Goal: Book appointment/travel/reservation

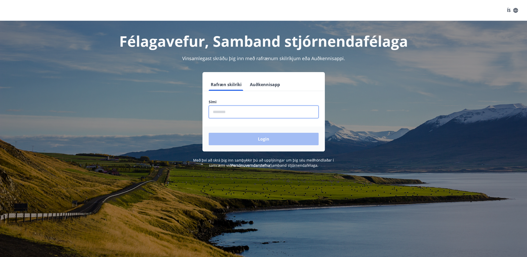
click at [249, 110] on input "phone" at bounding box center [264, 112] width 110 height 13
type input "********"
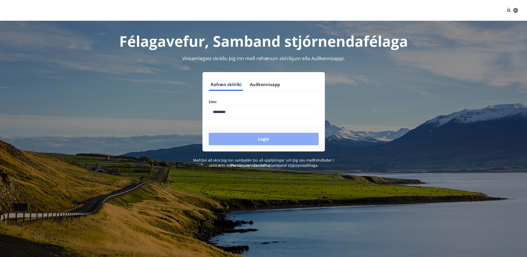
click at [250, 137] on button "Login" at bounding box center [264, 139] width 110 height 12
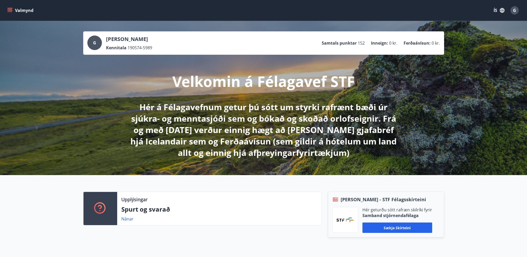
click at [9, 9] on icon "menu" at bounding box center [9, 10] width 5 height 5
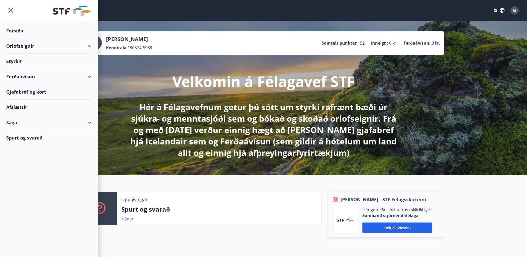
click at [64, 44] on div "Orlofseignir" at bounding box center [48, 45] width 85 height 15
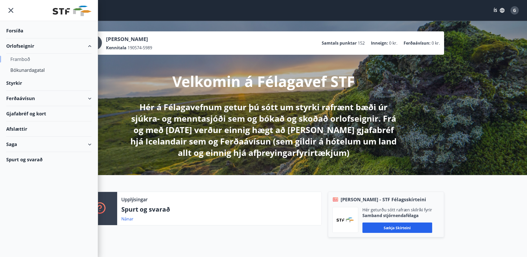
click at [23, 59] on div "Framboð" at bounding box center [48, 59] width 77 height 11
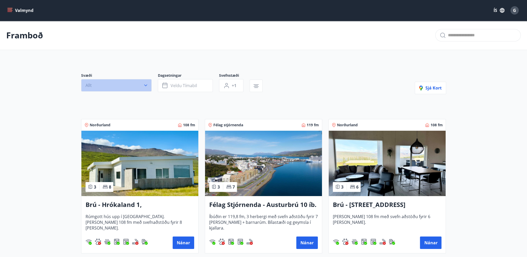
click at [143, 84] on icon "button" at bounding box center [145, 85] width 5 height 5
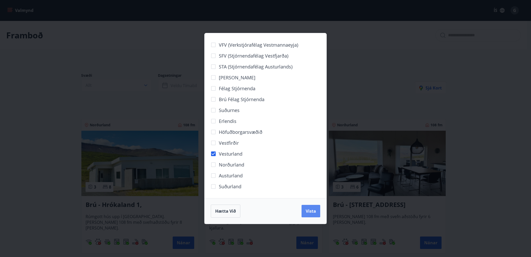
click at [314, 211] on span "Vista" at bounding box center [311, 211] width 10 height 6
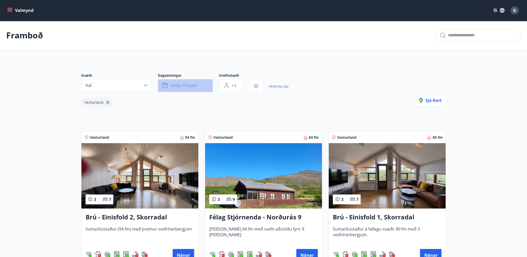
click at [192, 86] on span "Veldu tímabil" at bounding box center [184, 86] width 26 height 6
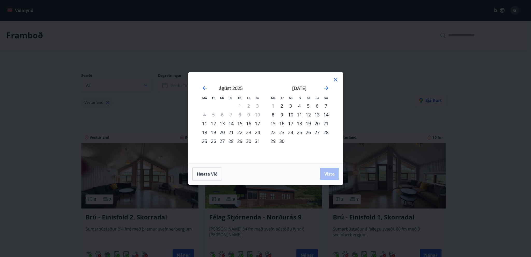
click at [241, 131] on div "22" at bounding box center [239, 132] width 9 height 9
click at [256, 130] on div "24" at bounding box center [257, 132] width 9 height 9
click at [325, 173] on span "Vista" at bounding box center [329, 174] width 10 height 6
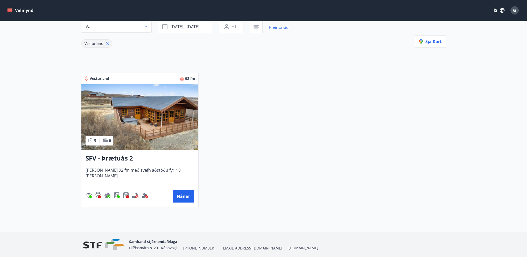
scroll to position [51, 0]
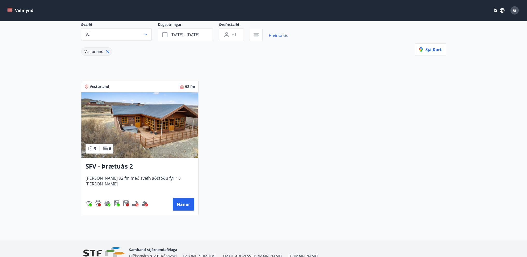
click at [147, 128] on img at bounding box center [139, 124] width 117 height 65
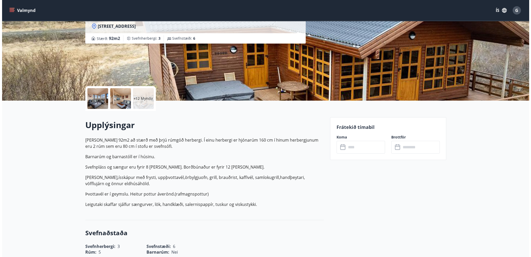
scroll to position [78, 0]
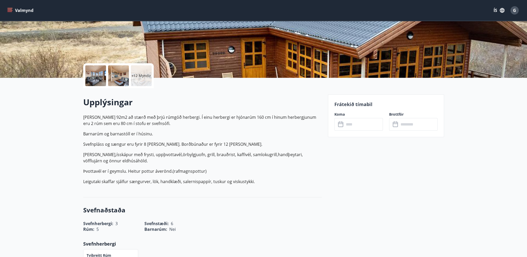
click at [137, 74] on p "+12 Myndir" at bounding box center [141, 75] width 20 height 5
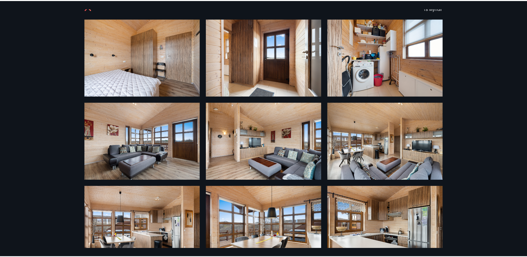
scroll to position [0, 0]
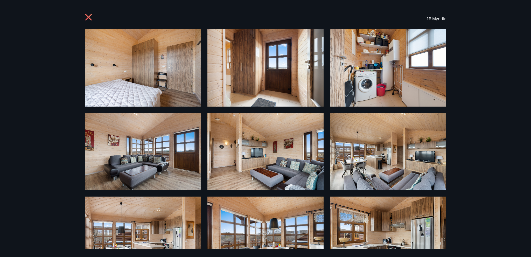
click at [86, 17] on icon at bounding box center [89, 18] width 8 height 8
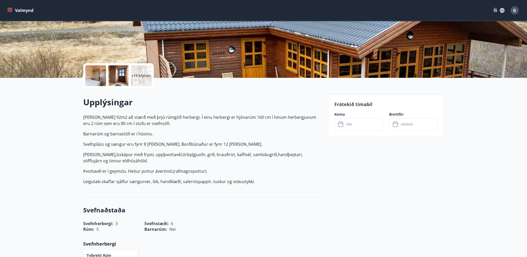
click at [96, 134] on p "Barnarúm og barnastóll er í húsinu." at bounding box center [202, 134] width 239 height 6
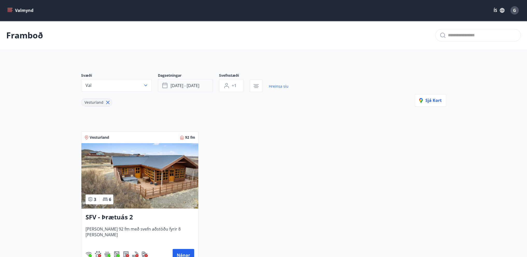
click at [186, 83] on span "[DATE] - [DATE]" at bounding box center [185, 86] width 29 height 6
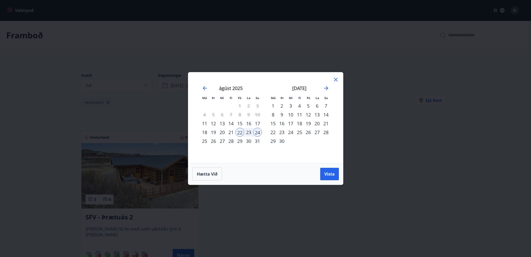
click at [300, 114] on div "11" at bounding box center [299, 114] width 9 height 9
click at [328, 114] on div "14" at bounding box center [326, 114] width 9 height 9
click at [327, 174] on span "Vista" at bounding box center [329, 174] width 10 height 6
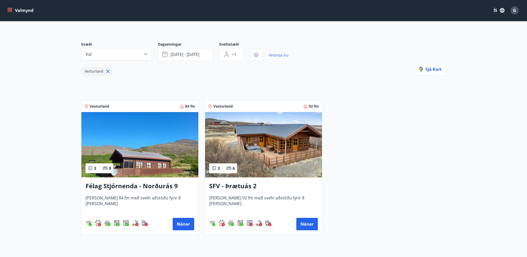
scroll to position [77, 0]
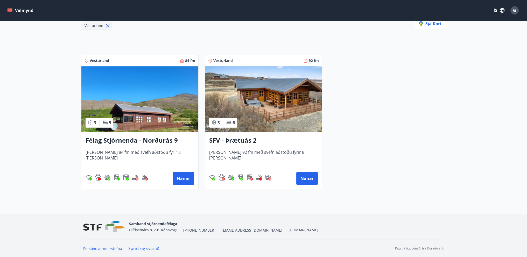
click at [257, 106] on img at bounding box center [263, 98] width 117 height 65
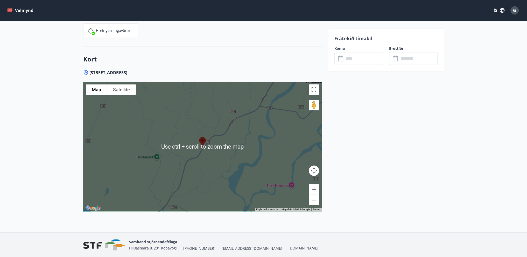
scroll to position [681, 0]
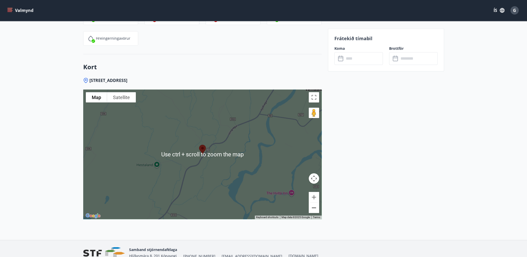
click at [316, 207] on button "Zoom out" at bounding box center [314, 208] width 10 height 10
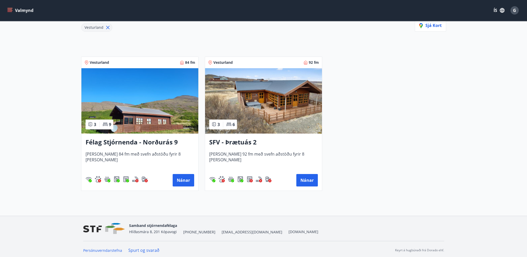
scroll to position [77, 0]
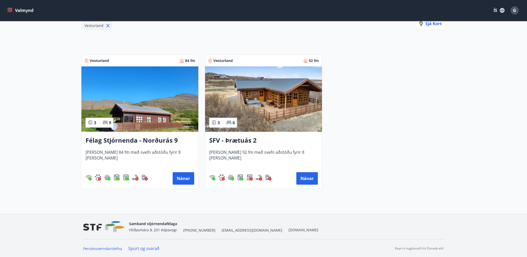
click at [136, 93] on img at bounding box center [139, 98] width 117 height 65
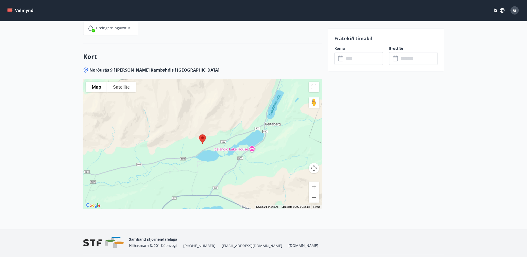
scroll to position [773, 0]
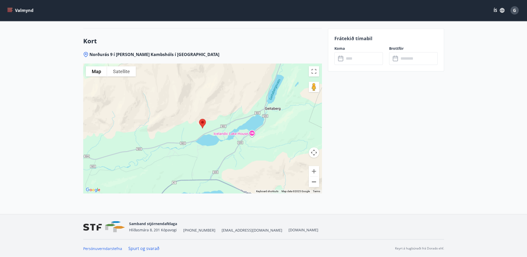
click at [315, 182] on button "Zoom out" at bounding box center [314, 182] width 10 height 10
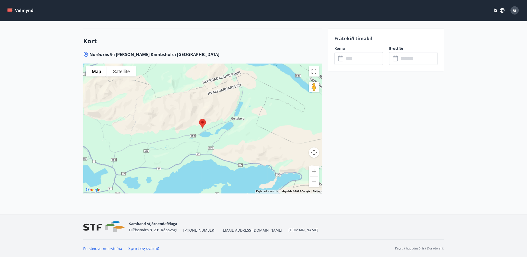
click at [315, 182] on button "Zoom out" at bounding box center [314, 182] width 10 height 10
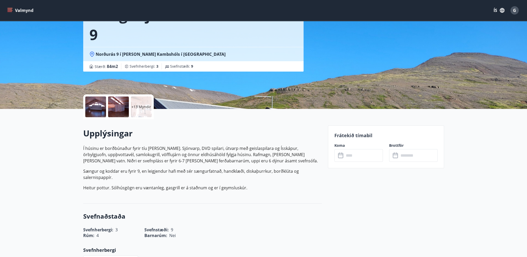
scroll to position [0, 0]
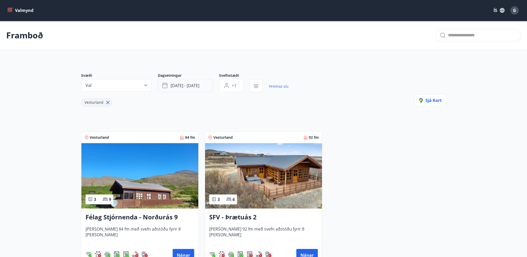
click at [190, 86] on span "[DATE] - [DATE]" at bounding box center [185, 86] width 29 height 6
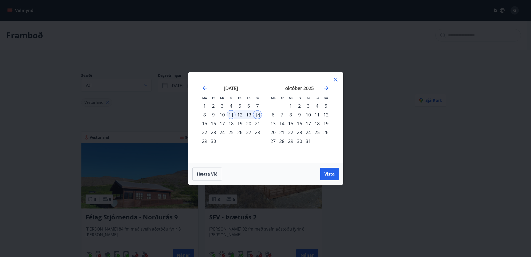
click at [241, 113] on div "12" at bounding box center [239, 114] width 9 height 9
click at [325, 174] on span "Vista" at bounding box center [329, 174] width 10 height 6
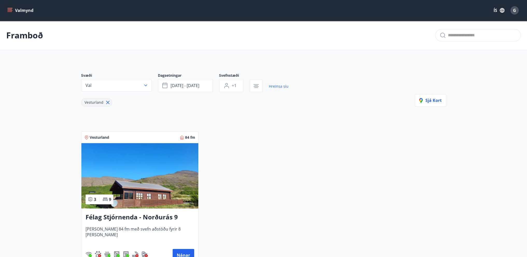
scroll to position [52, 0]
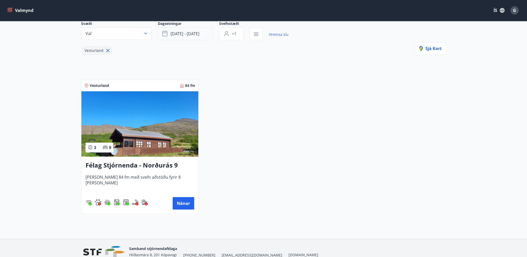
click at [182, 32] on span "[DATE] - [DATE]" at bounding box center [185, 34] width 29 height 6
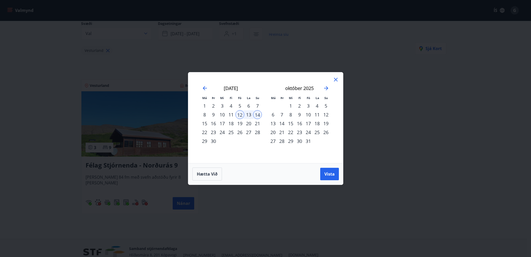
click at [231, 113] on div "11" at bounding box center [231, 114] width 9 height 9
click at [256, 113] on div "14" at bounding box center [257, 114] width 9 height 9
click at [326, 176] on span "Vista" at bounding box center [329, 174] width 10 height 6
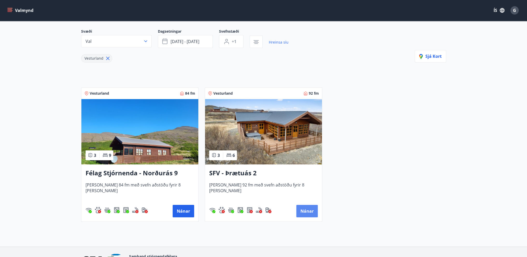
scroll to position [25, 0]
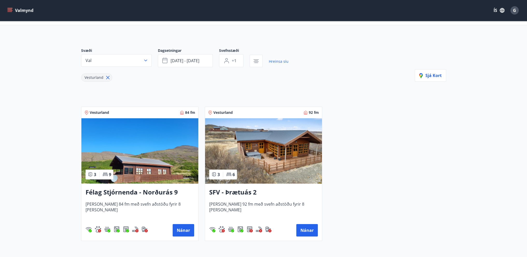
click at [20, 53] on main "Framboð Svæði Val Dagsetningar [DATE] - [DATE] Svefnstæði +1 Hreinsa síu Vestur…" at bounding box center [263, 120] width 527 height 249
click at [194, 61] on span "[DATE] - [DATE]" at bounding box center [185, 61] width 29 height 6
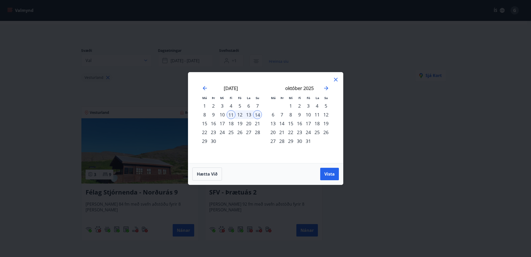
click at [169, 96] on div "Má Þr Mi Fi Fö La Su Má Þr Mi Fi Fö La Su [DATE] 1 2 3 4 5 6 7 8 9 10 11 12 13 …" at bounding box center [265, 128] width 531 height 257
click at [335, 79] on icon at bounding box center [336, 80] width 6 height 6
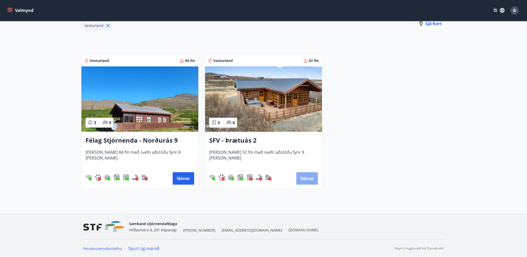
click at [302, 180] on button "Nánar" at bounding box center [307, 178] width 22 height 12
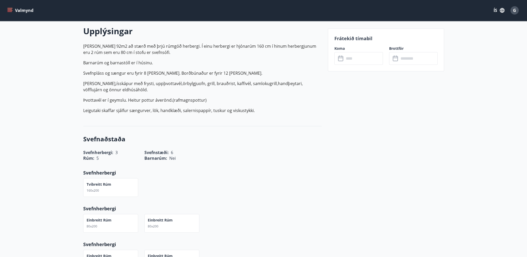
scroll to position [156, 0]
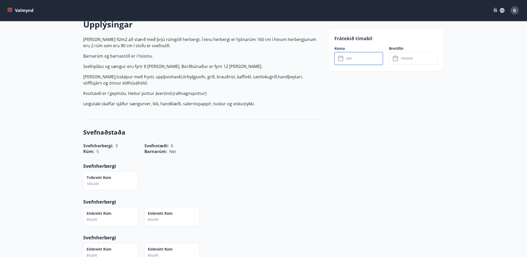
click at [348, 56] on input "text" at bounding box center [363, 58] width 39 height 13
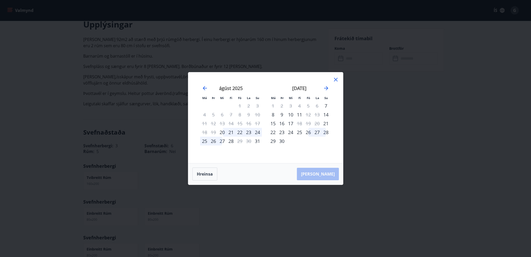
click at [298, 113] on div "11" at bounding box center [299, 114] width 9 height 9
click at [327, 114] on div "14" at bounding box center [326, 114] width 9 height 9
click at [337, 79] on icon at bounding box center [336, 80] width 6 height 6
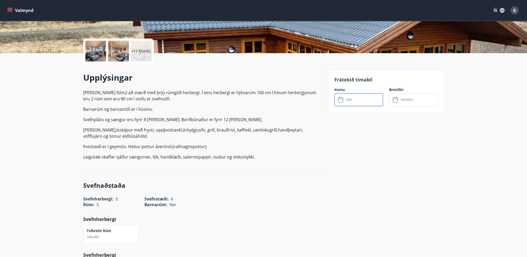
scroll to position [0, 0]
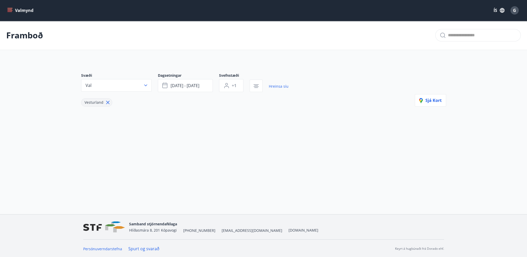
scroll to position [1, 0]
click at [187, 84] on span "[DATE] - [DATE]" at bounding box center [185, 85] width 29 height 6
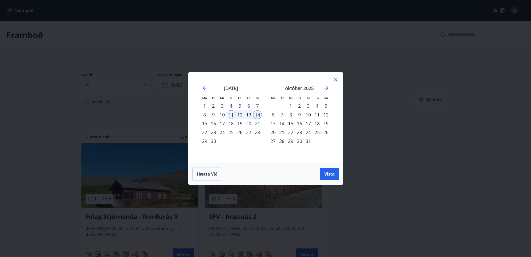
click at [240, 114] on div "12" at bounding box center [239, 114] width 9 height 9
click at [329, 175] on span "Vista" at bounding box center [329, 174] width 10 height 6
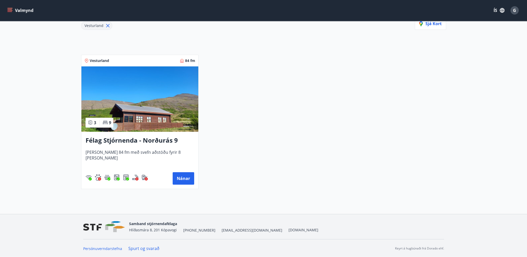
click at [144, 119] on img at bounding box center [139, 98] width 117 height 65
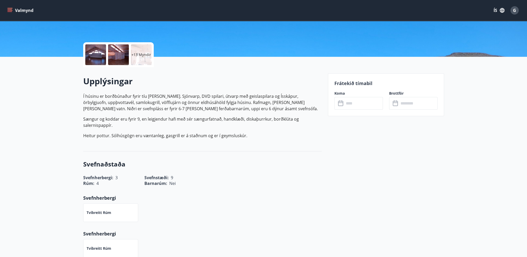
scroll to position [130, 0]
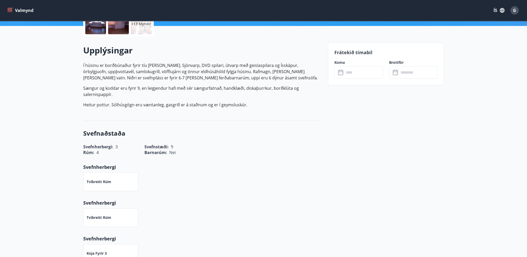
click at [359, 74] on input "text" at bounding box center [363, 72] width 39 height 13
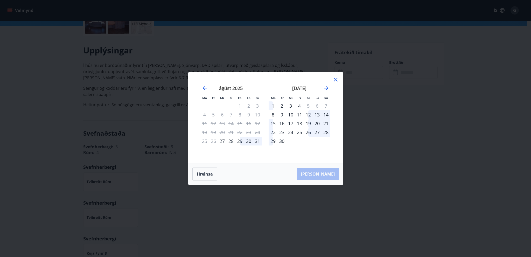
click at [308, 114] on div "12" at bounding box center [308, 114] width 9 height 9
click at [326, 113] on div "14" at bounding box center [326, 114] width 9 height 9
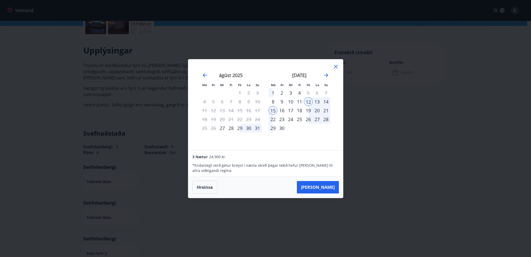
click at [326, 101] on div "14" at bounding box center [326, 101] width 9 height 9
click at [299, 101] on div "11" at bounding box center [299, 101] width 9 height 9
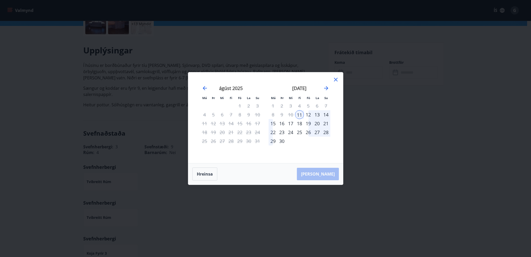
click at [326, 114] on div "14" at bounding box center [326, 114] width 9 height 9
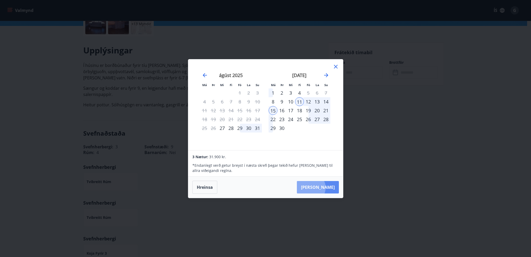
click at [327, 188] on button "[PERSON_NAME]" at bounding box center [318, 187] width 42 height 12
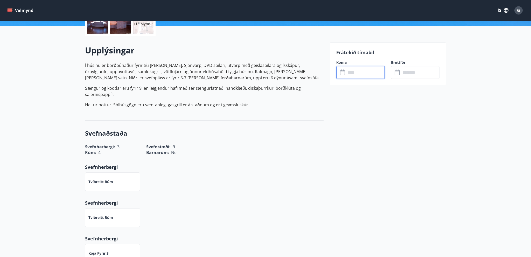
type input "******"
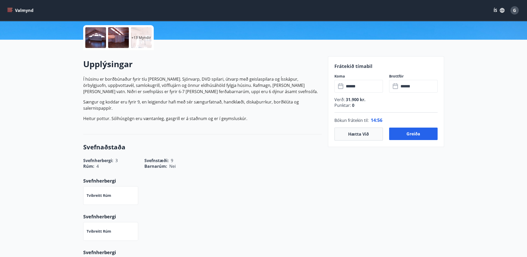
scroll to position [104, 0]
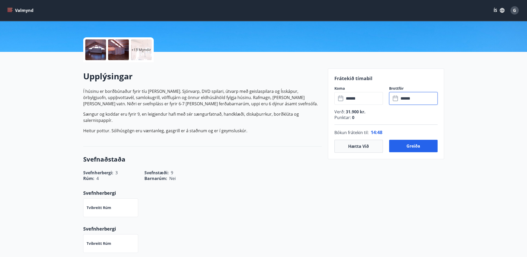
click at [404, 98] on input "******" at bounding box center [418, 98] width 39 height 13
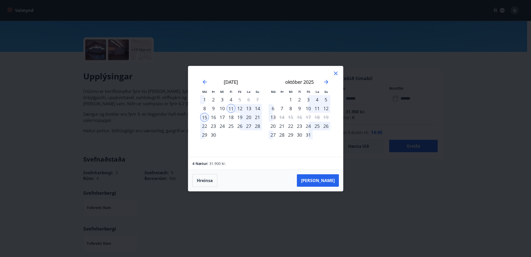
click at [256, 108] on div "14" at bounding box center [257, 108] width 9 height 9
click at [205, 116] on div "15" at bounding box center [204, 117] width 9 height 9
click at [205, 81] on icon "Move backward to switch to the previous month." at bounding box center [205, 82] width 6 height 6
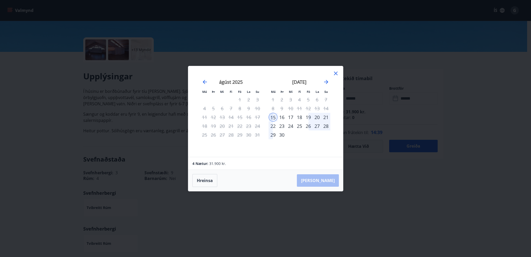
click at [336, 73] on icon at bounding box center [336, 73] width 6 height 6
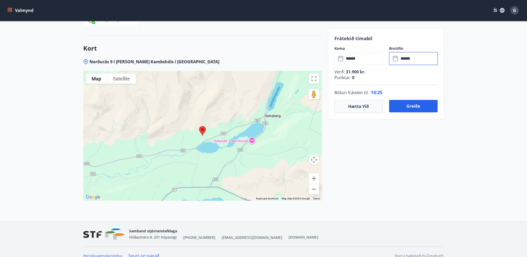
scroll to position [773, 0]
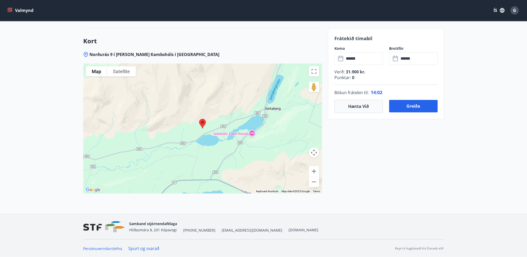
click at [430, 39] on p "Frátekið tímabil" at bounding box center [386, 38] width 103 height 7
click at [346, 107] on button "Hætta við" at bounding box center [359, 106] width 48 height 13
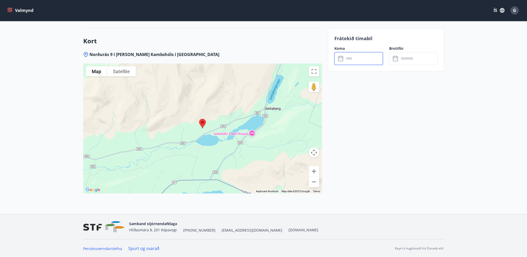
click at [357, 56] on input "text" at bounding box center [363, 58] width 39 height 13
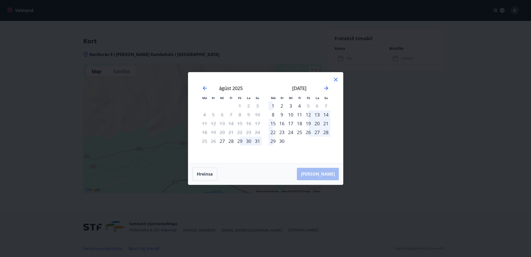
click at [307, 115] on div "12" at bounding box center [308, 114] width 9 height 9
click at [327, 114] on div "14" at bounding box center [326, 114] width 9 height 9
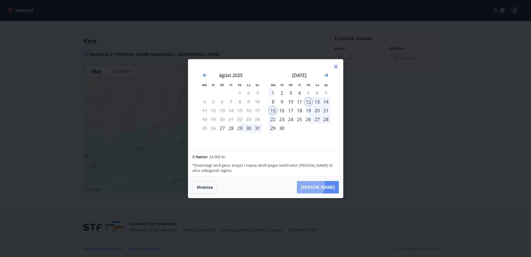
click at [324, 185] on button "[PERSON_NAME]" at bounding box center [318, 187] width 42 height 12
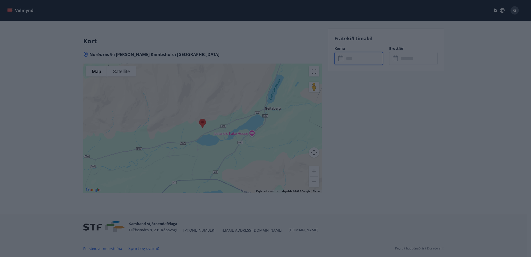
type input "******"
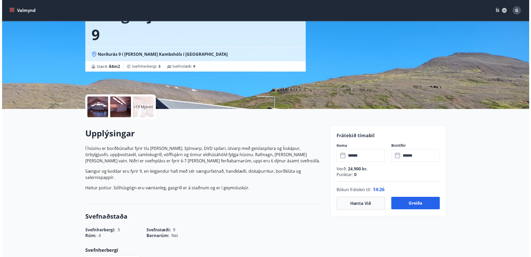
scroll to position [21, 0]
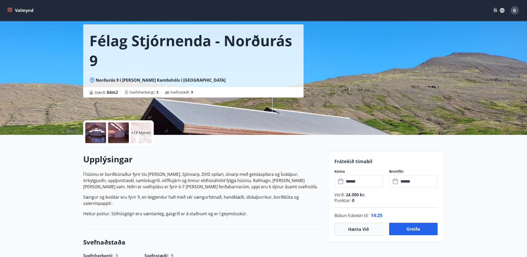
click at [143, 134] on p "+13 Myndir" at bounding box center [141, 132] width 20 height 5
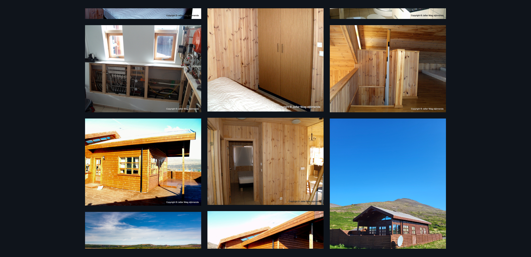
scroll to position [377, 0]
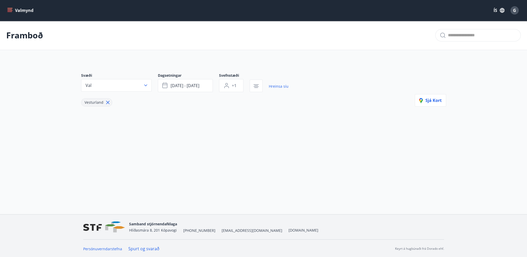
click at [268, 129] on div at bounding box center [260, 128] width 371 height 6
click at [175, 84] on span "[DATE] - [DATE]" at bounding box center [185, 86] width 29 height 6
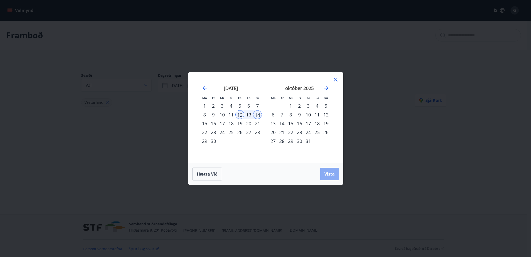
click at [330, 171] on span "Vista" at bounding box center [329, 174] width 10 height 6
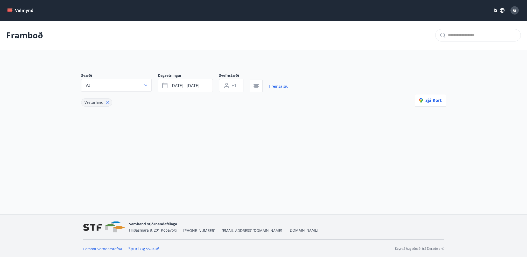
scroll to position [1, 0]
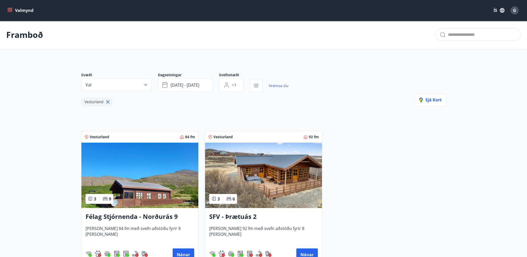
click at [147, 188] on img at bounding box center [139, 175] width 117 height 65
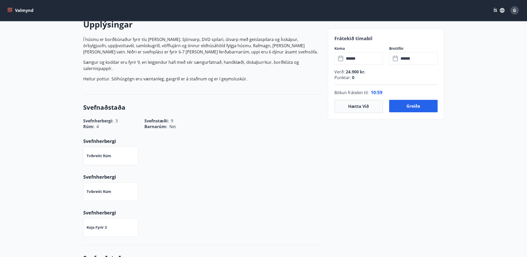
scroll to position [156, 0]
click at [418, 106] on button "Greiða" at bounding box center [413, 106] width 48 height 12
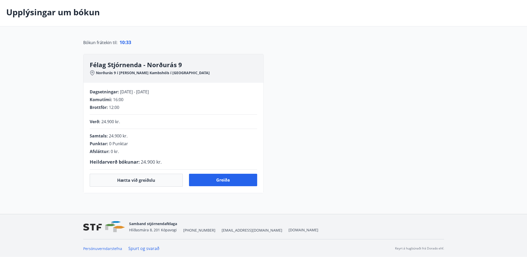
scroll to position [85, 0]
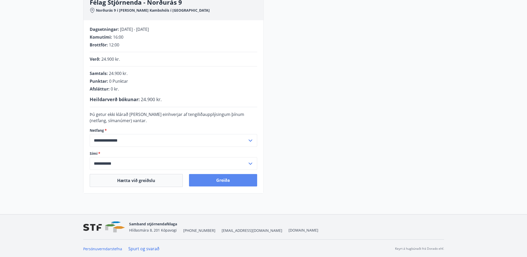
click at [221, 177] on button "Greiða" at bounding box center [223, 180] width 68 height 12
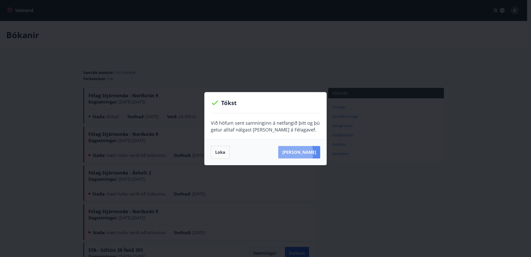
click at [301, 152] on button "Sjá samning" at bounding box center [299, 152] width 42 height 12
click at [221, 152] on button "Loka" at bounding box center [220, 152] width 19 height 13
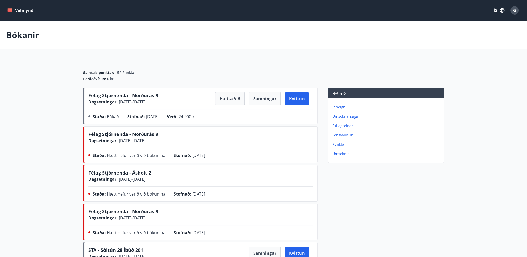
click at [337, 106] on p "Inneign" at bounding box center [386, 107] width 109 height 5
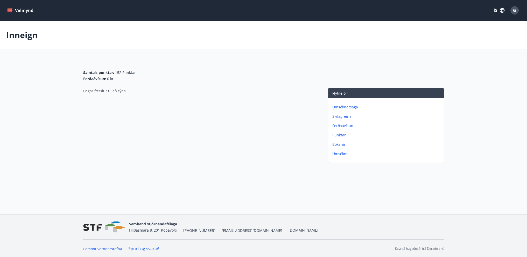
click at [344, 125] on p "Ferðaávísun" at bounding box center [386, 125] width 109 height 5
click at [10, 10] on icon "menu" at bounding box center [11, 10] width 6 height 1
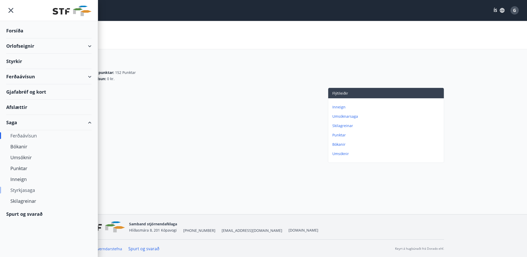
click at [21, 189] on div "Styrkjasaga" at bounding box center [48, 190] width 77 height 11
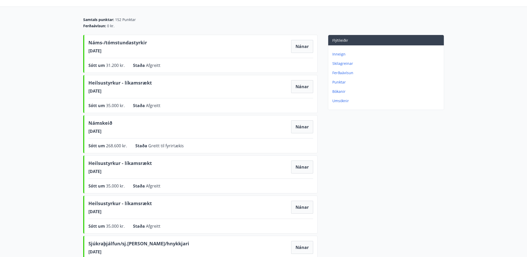
scroll to position [52, 0]
